Goal: Download file/media

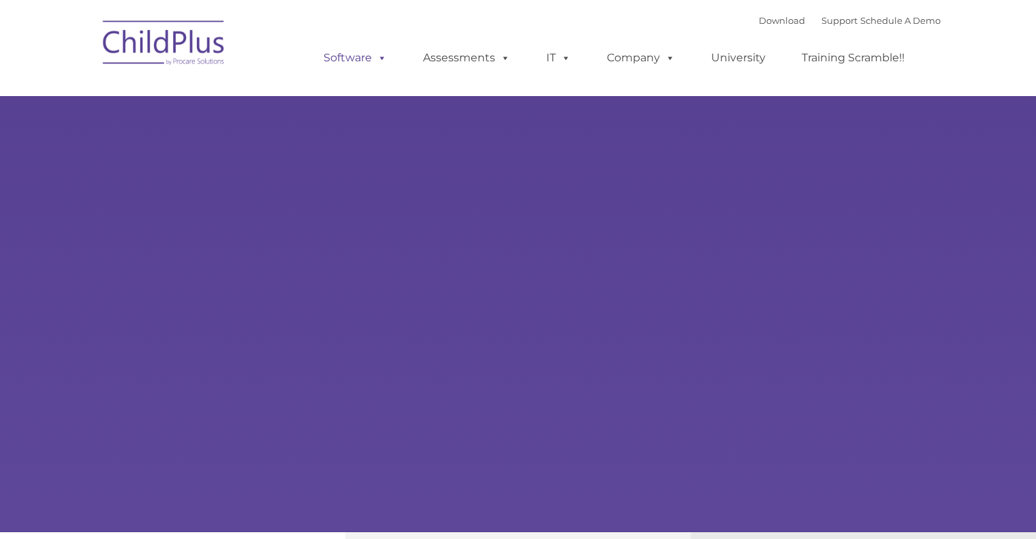
select select "MEDIUM"
click at [361, 52] on link "Software" at bounding box center [355, 57] width 91 height 27
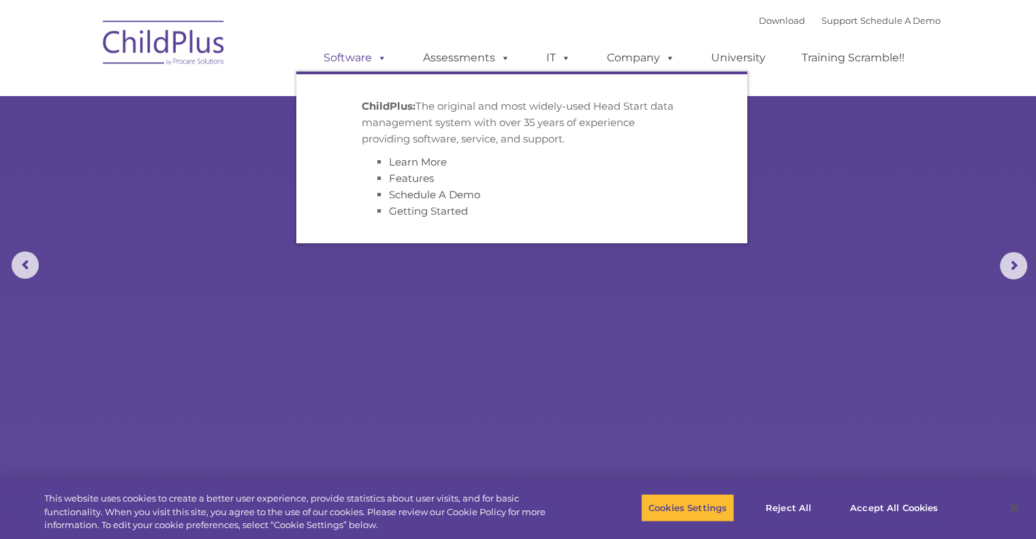
click at [361, 52] on link "Software" at bounding box center [355, 57] width 91 height 27
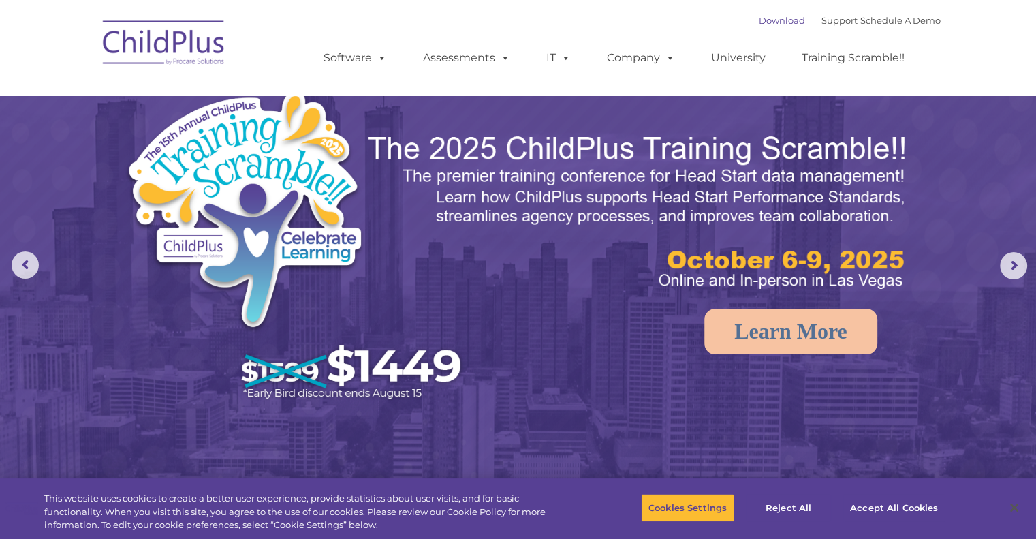
click at [759, 25] on link "Download" at bounding box center [782, 20] width 46 height 11
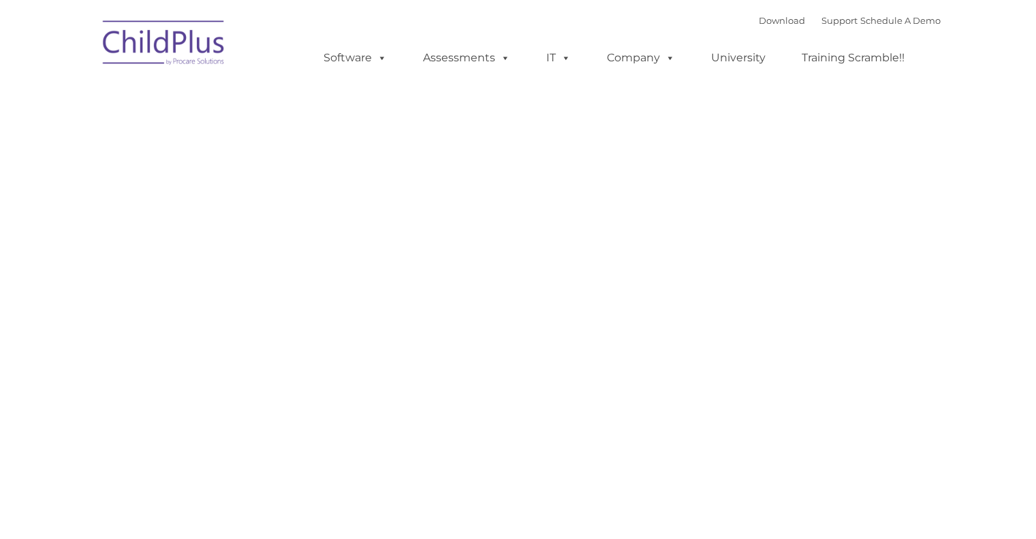
type input ""
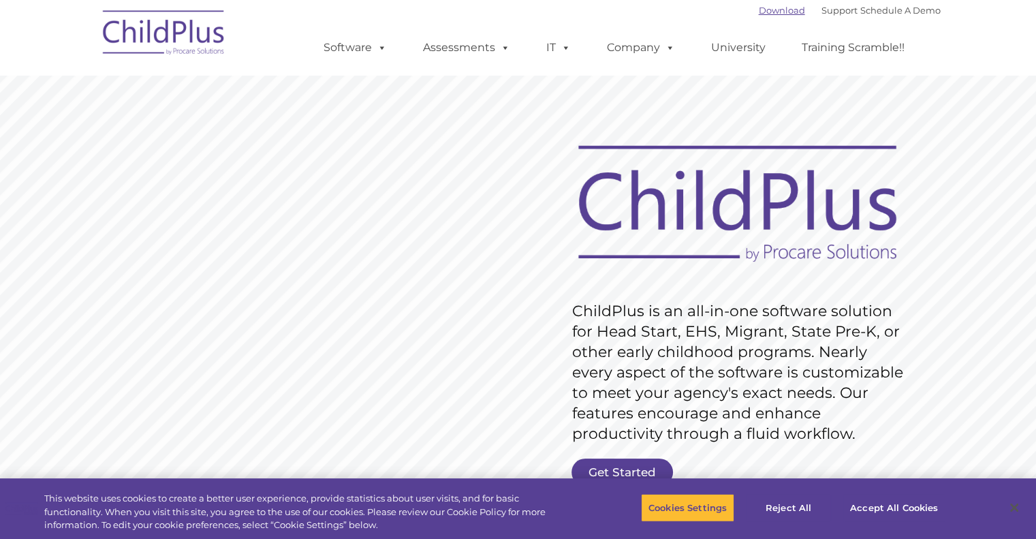
click at [759, 10] on link "Download" at bounding box center [782, 10] width 46 height 11
click at [762, 9] on link "Download" at bounding box center [782, 10] width 46 height 11
